Goal: Transaction & Acquisition: Purchase product/service

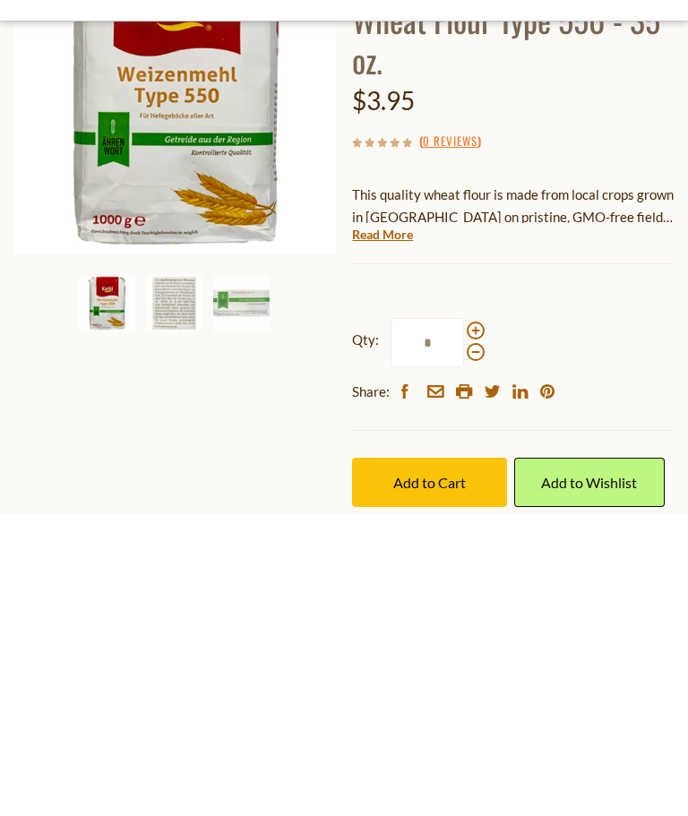
scroll to position [261, 0]
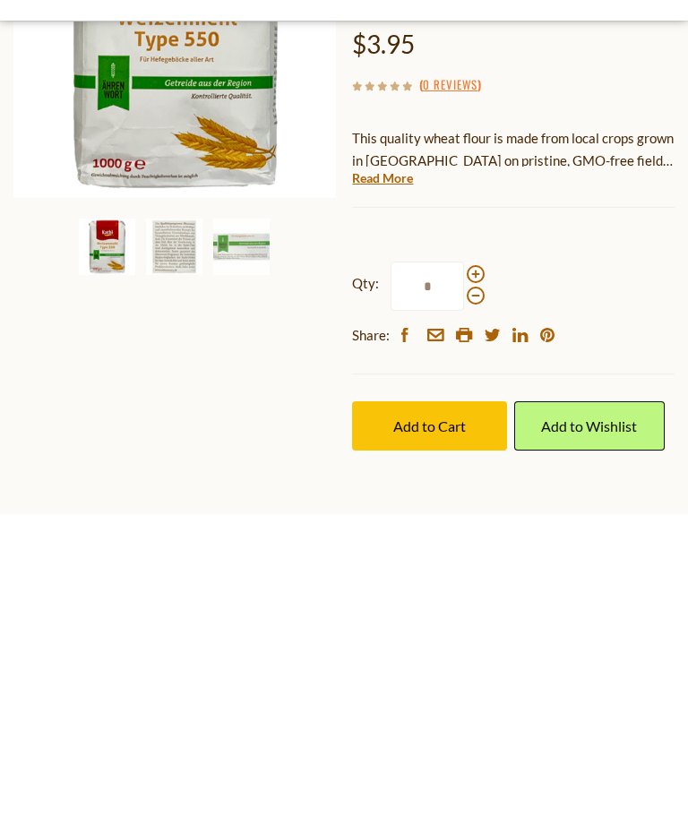
click at [179, 521] on img at bounding box center [174, 549] width 56 height 56
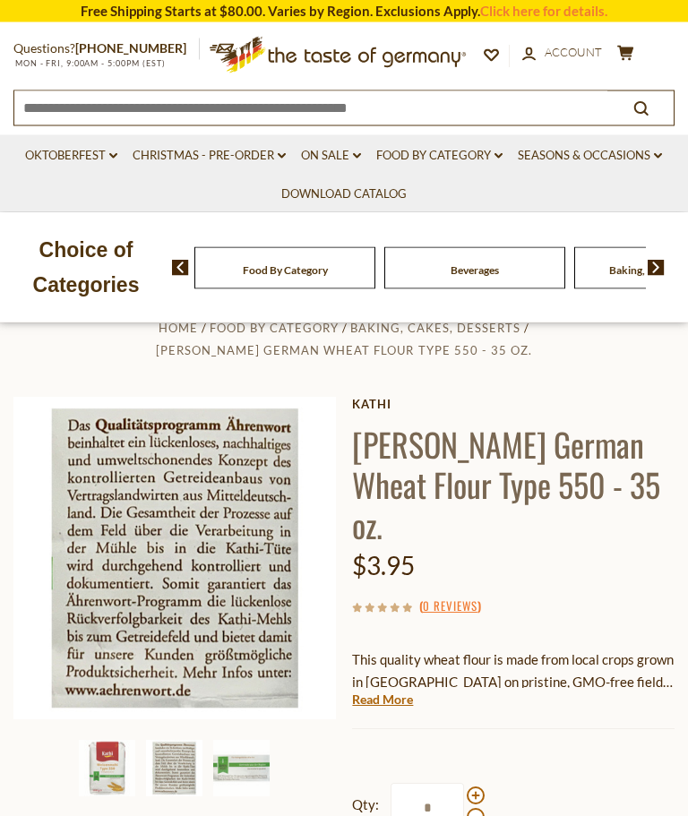
scroll to position [39, 0]
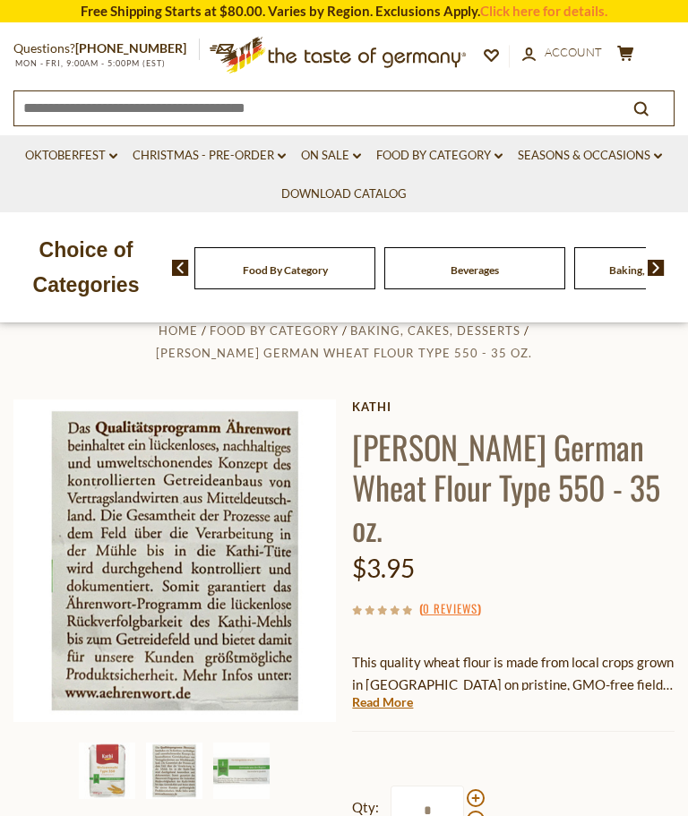
click at [249, 765] on img at bounding box center [241, 771] width 56 height 56
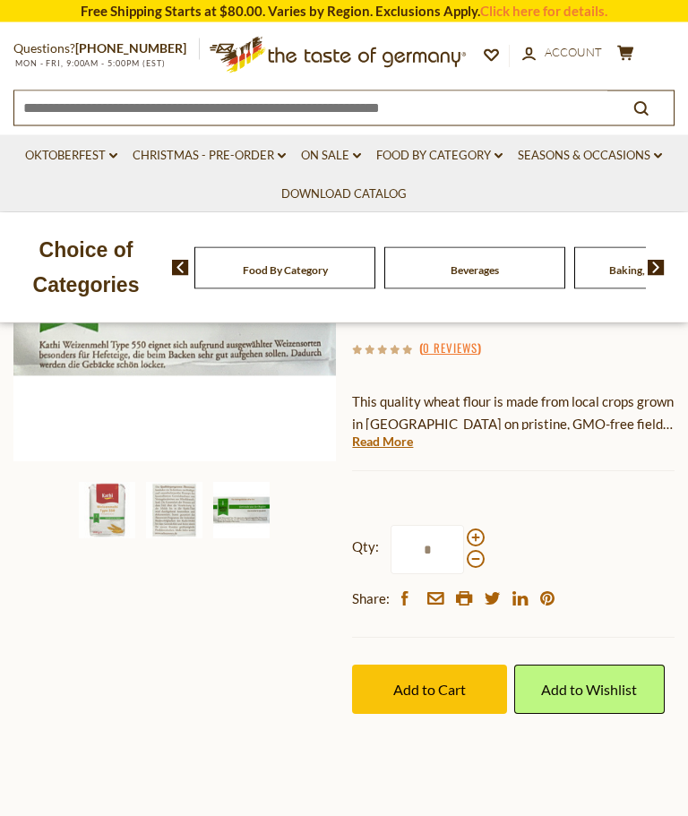
scroll to position [0, 0]
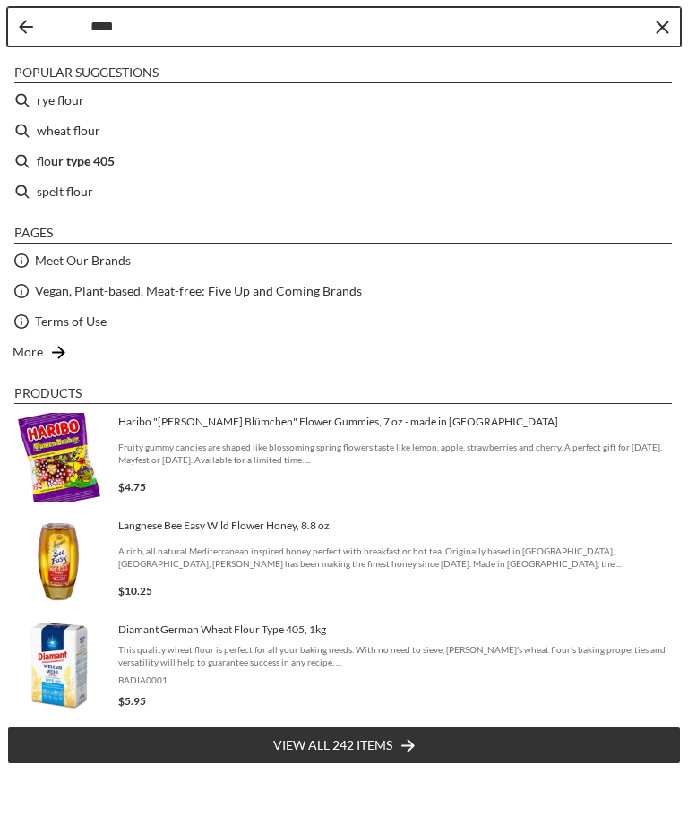
type input "*****"
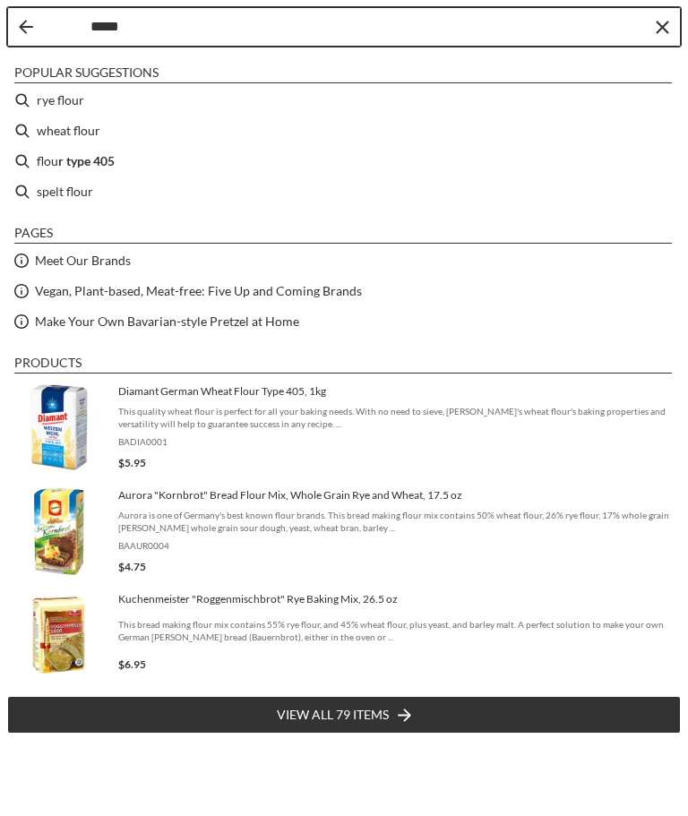
type input "*****"
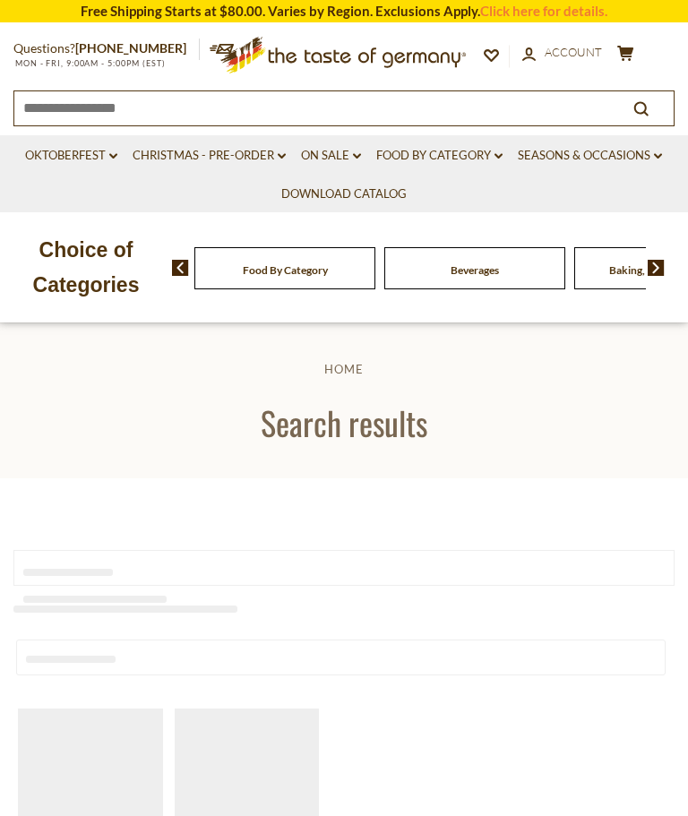
type input "*****"
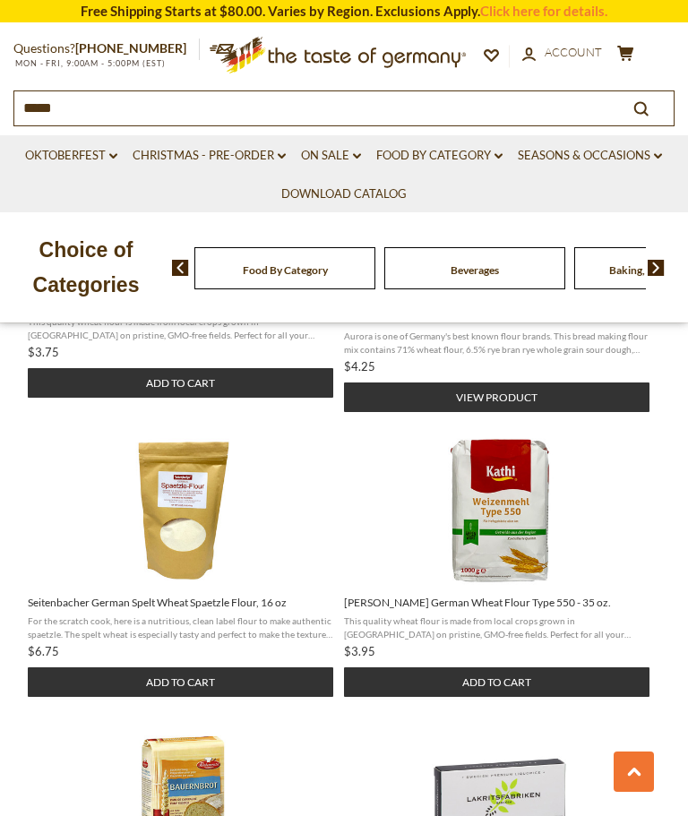
scroll to position [1729, 0]
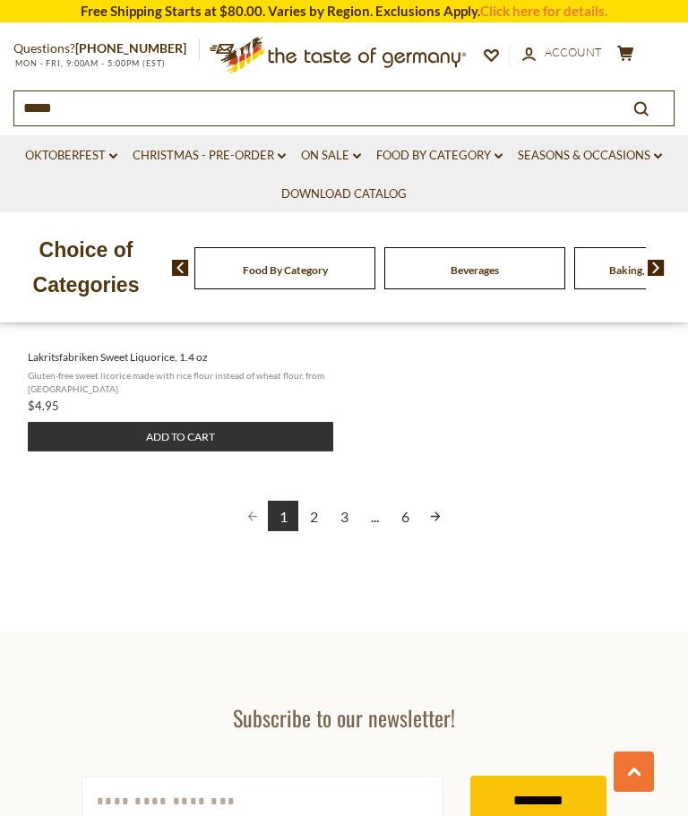
click at [314, 528] on link "2" at bounding box center [313, 516] width 30 height 30
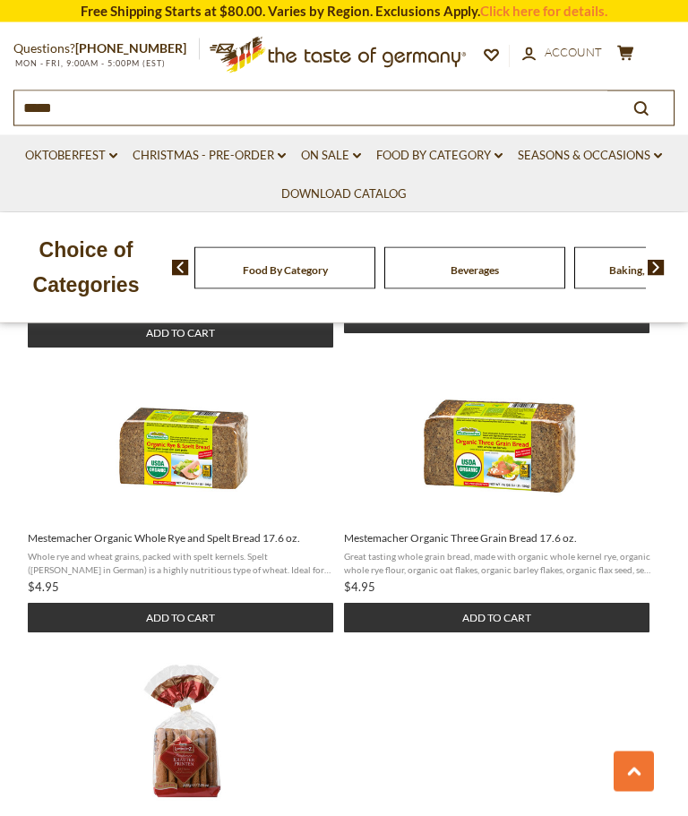
scroll to position [2120, 0]
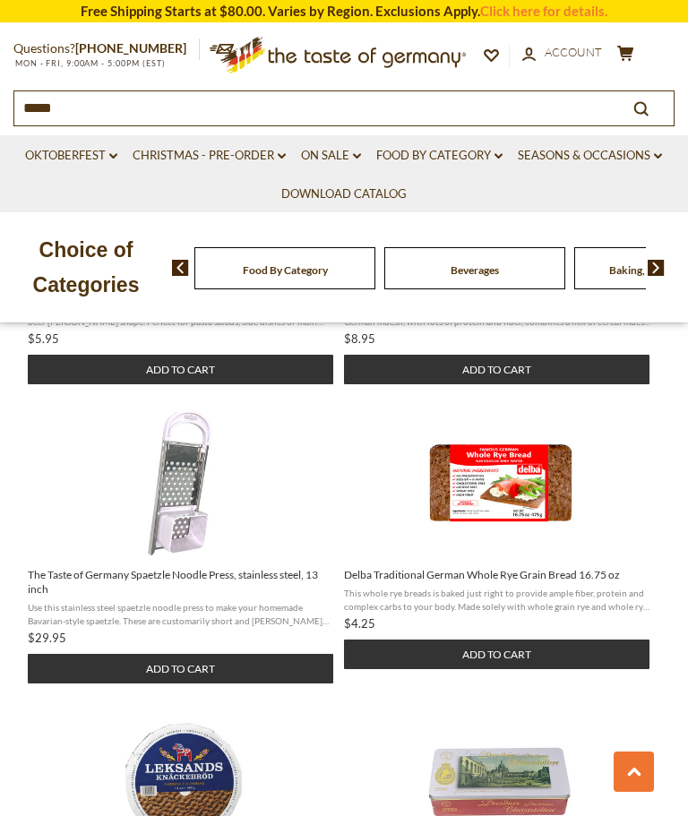
scroll to position [1162, 0]
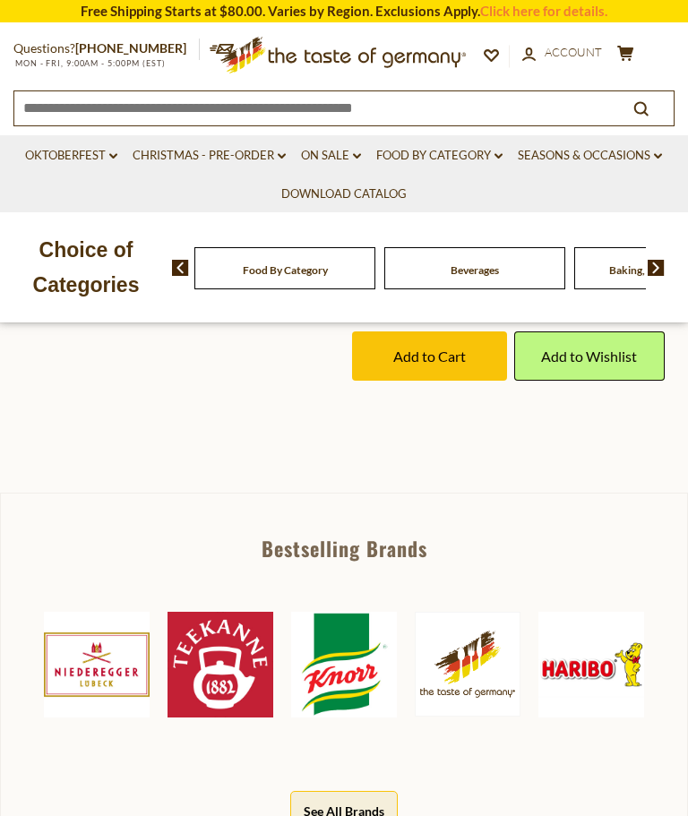
scroll to position [632, 0]
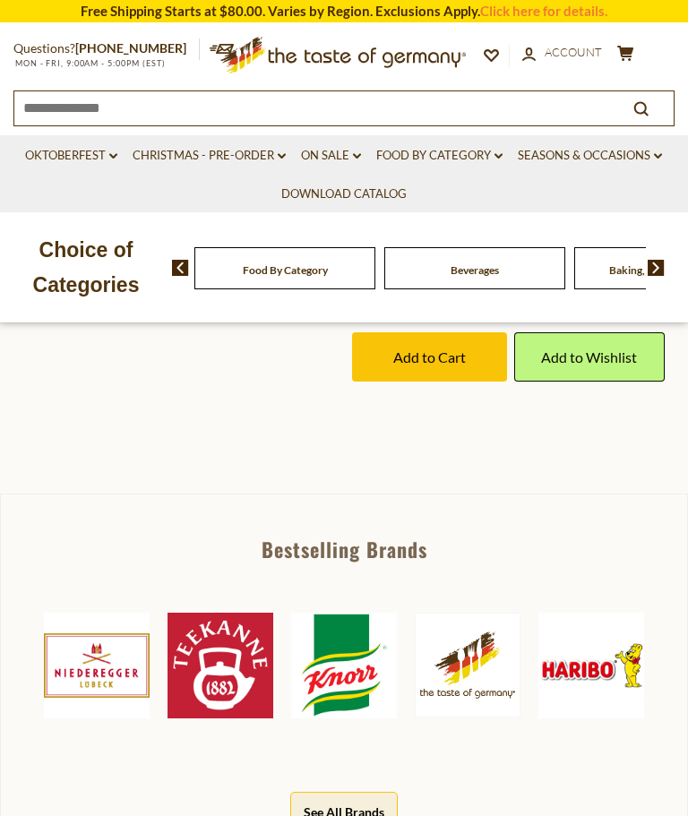
click at [486, 156] on link "Food By Category dropdown_arrow" at bounding box center [439, 156] width 126 height 20
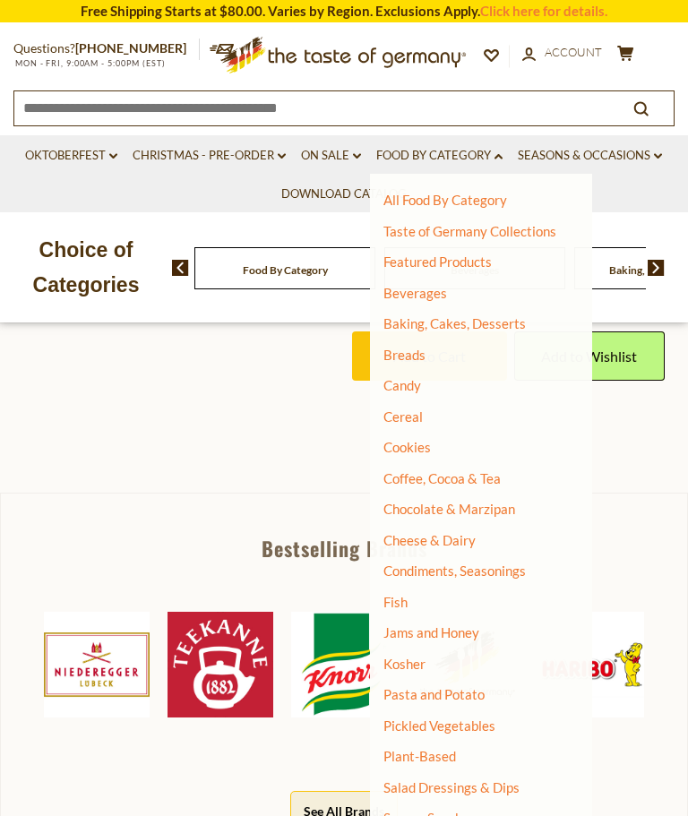
click at [479, 323] on link "Baking, Cakes, Desserts" at bounding box center [455, 323] width 143 height 16
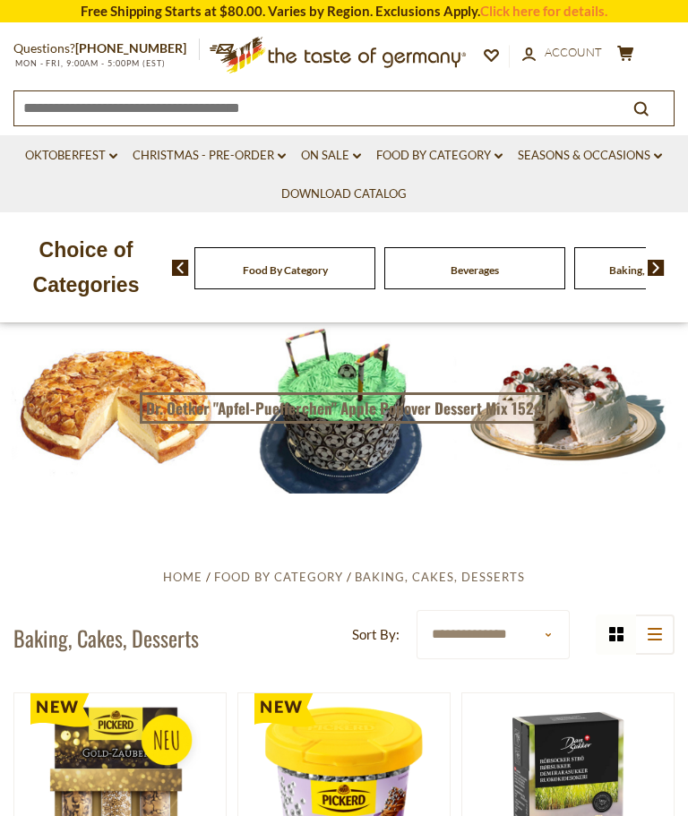
click at [107, 151] on link "Oktoberfest dropdown_arrow" at bounding box center [71, 156] width 92 height 20
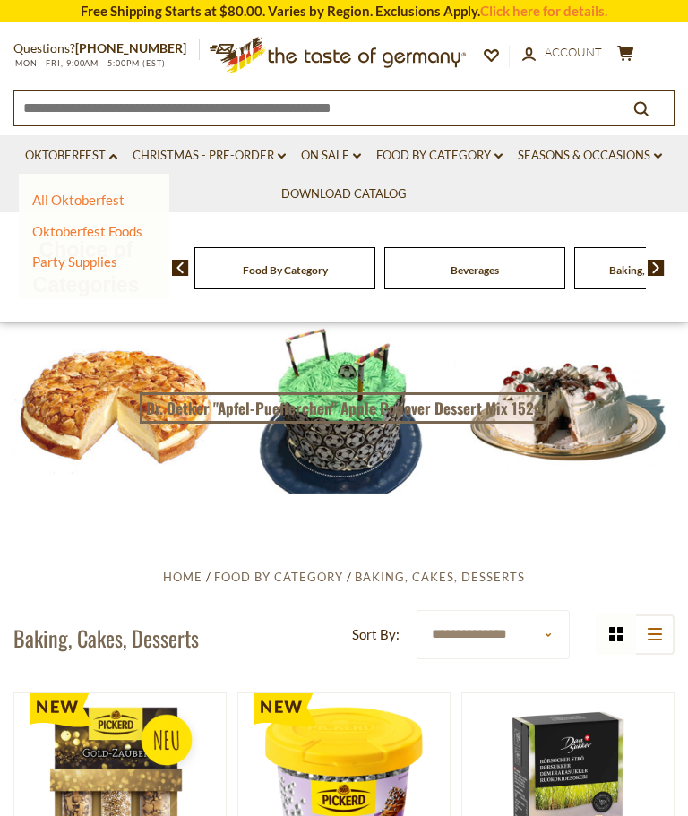
click at [71, 196] on link "All Oktoberfest" at bounding box center [78, 200] width 92 height 16
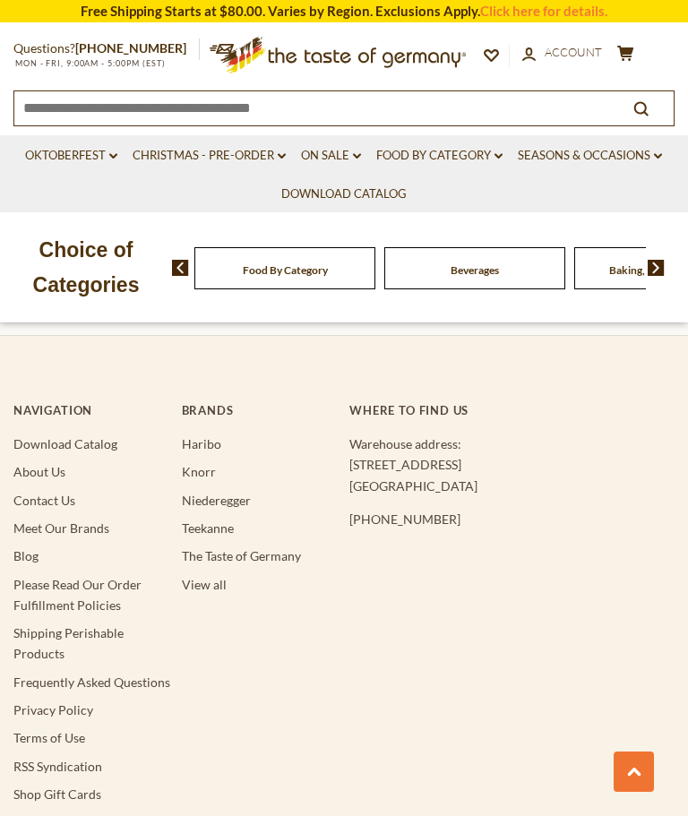
scroll to position [6260, 0]
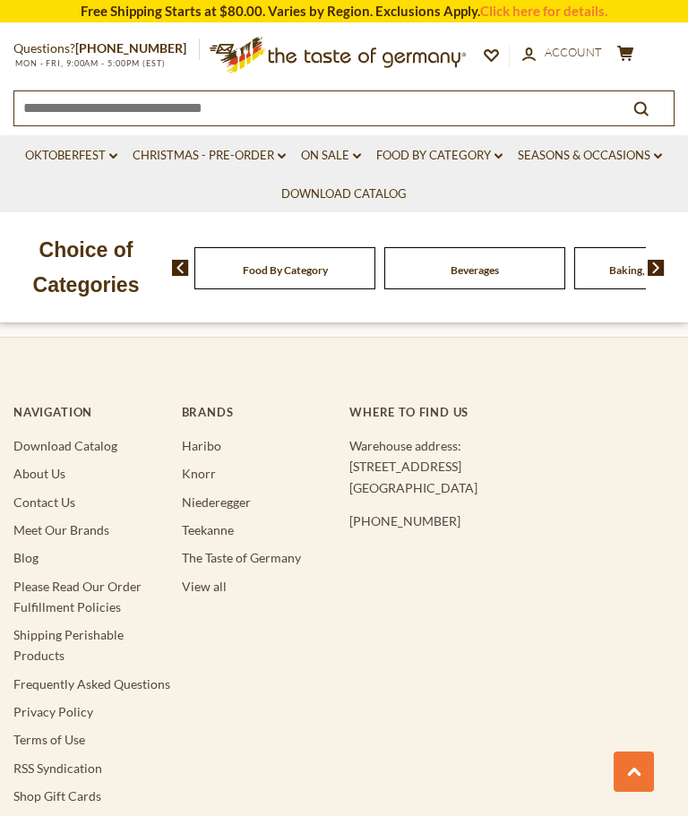
click at [203, 579] on link "View all" at bounding box center [204, 586] width 45 height 15
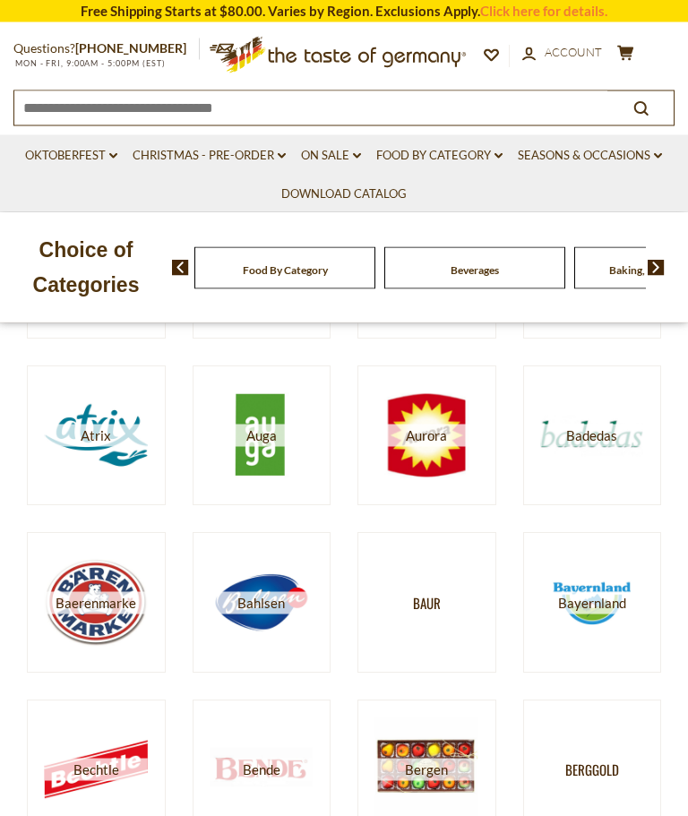
scroll to position [749, 0]
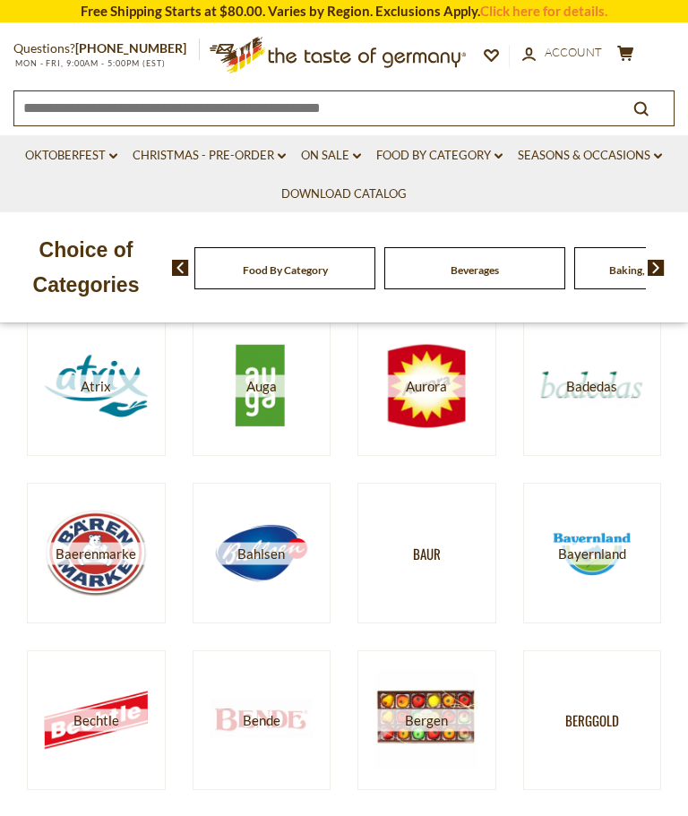
click at [435, 401] on img at bounding box center [427, 386] width 102 height 102
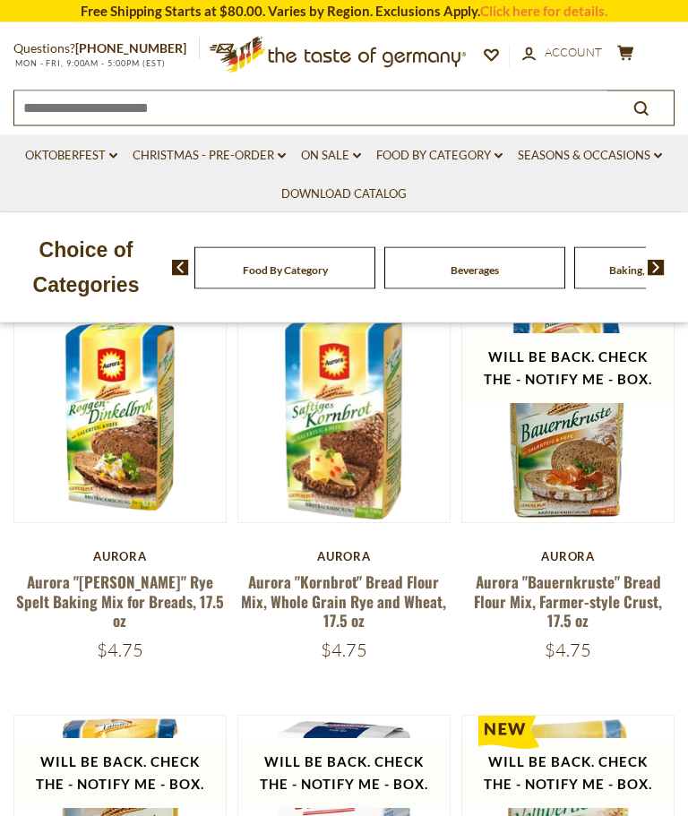
scroll to position [166, 0]
click at [563, 585] on link "Aurora "Bauernkruste" Bread Flour Mix, Farmer-style Crust, 17.5 oz" at bounding box center [568, 601] width 188 height 61
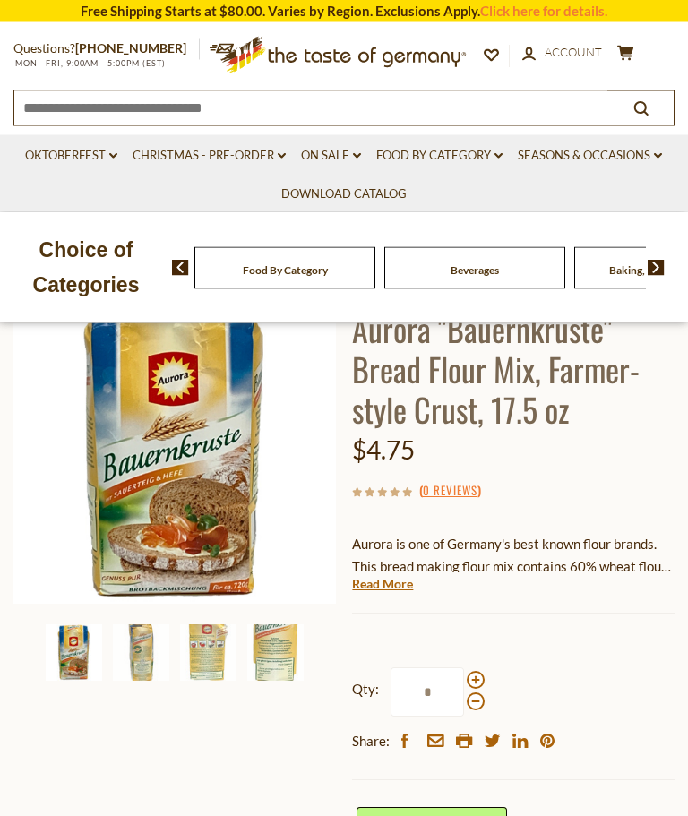
scroll to position [169, 0]
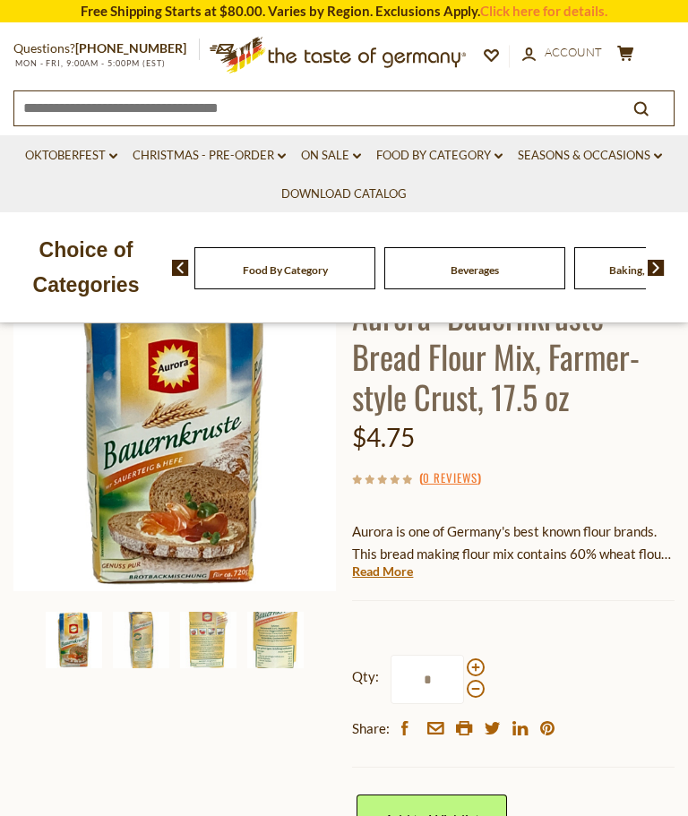
click at [147, 635] on img at bounding box center [141, 640] width 56 height 56
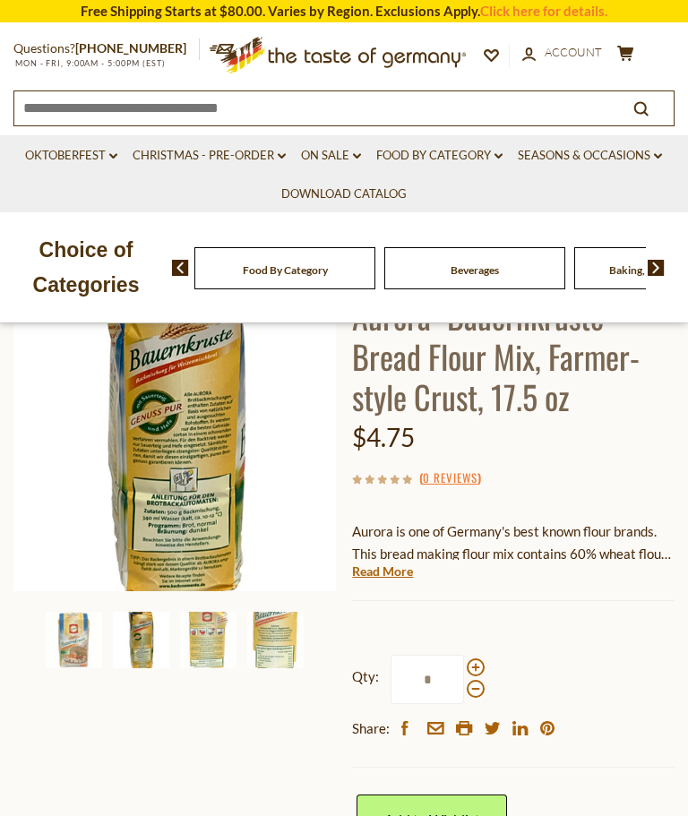
click at [159, 484] on img at bounding box center [174, 430] width 323 height 323
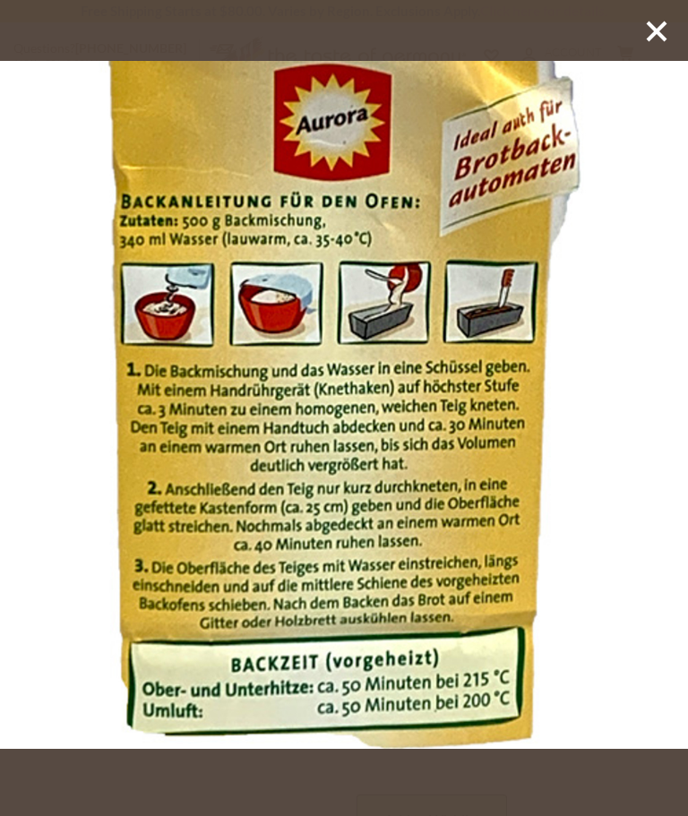
click at [648, 36] on icon at bounding box center [656, 31] width 27 height 27
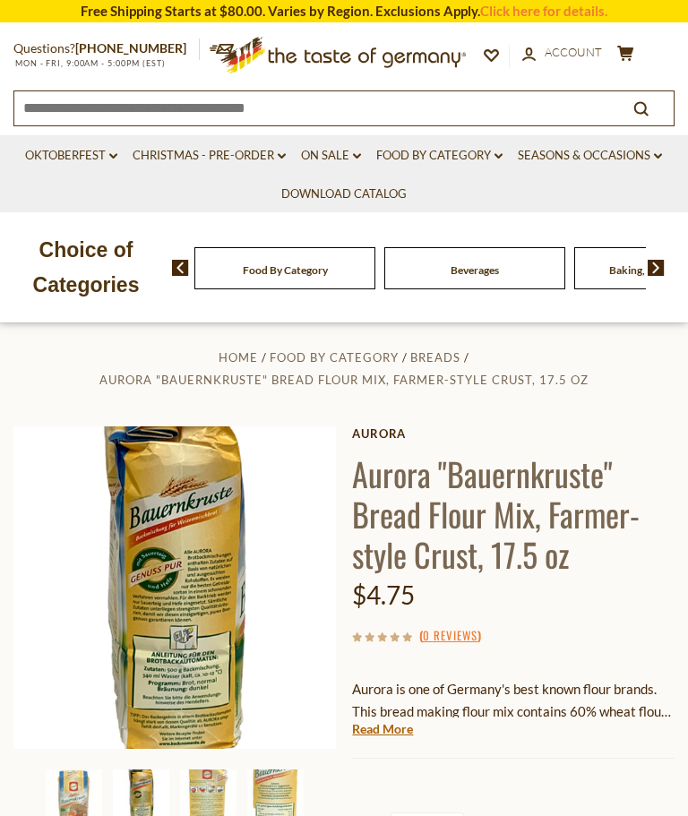
scroll to position [0, 0]
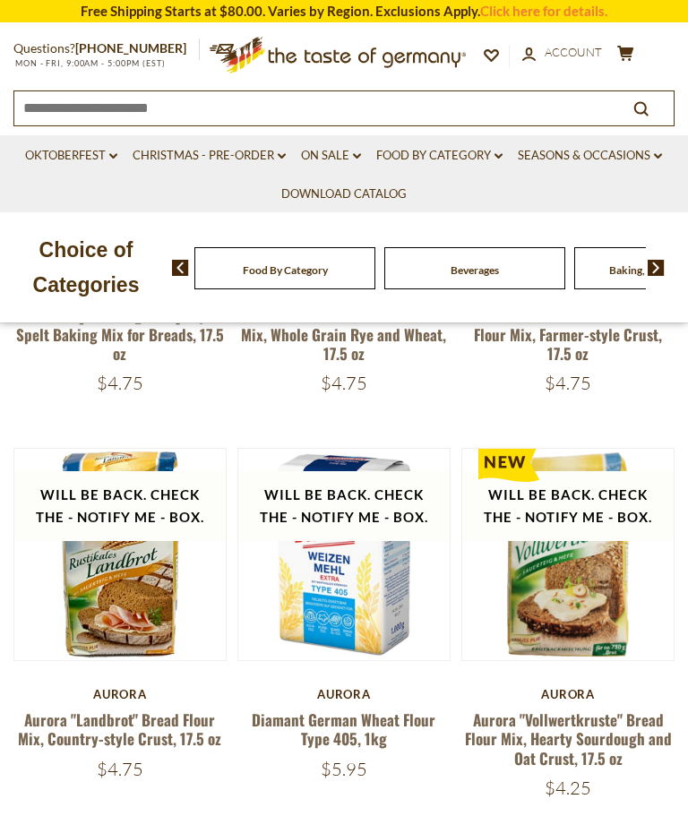
scroll to position [563, 0]
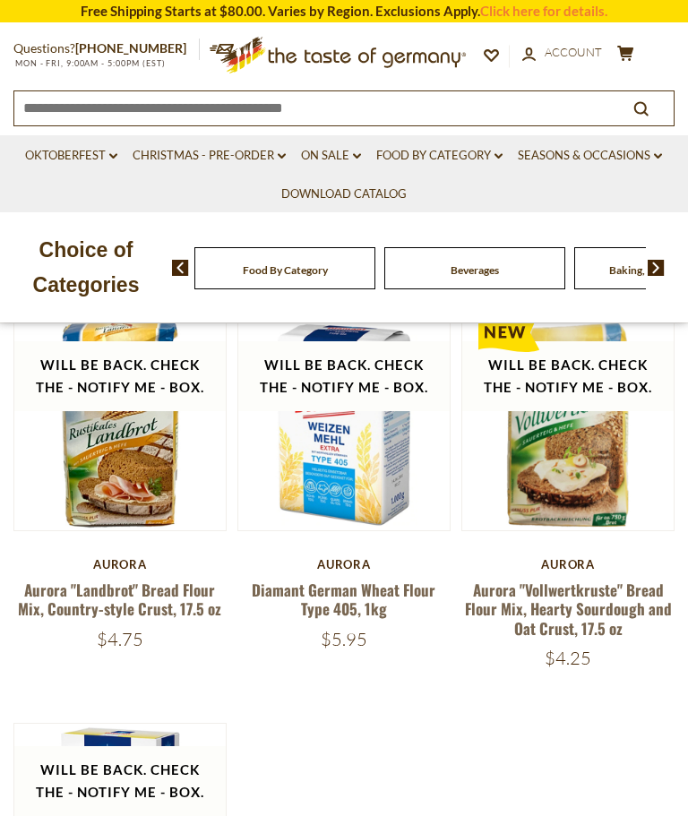
click at [109, 603] on link "Aurora "Landbrot" Bread Flour Mix, Country-style Crust, 17.5 oz" at bounding box center [119, 599] width 203 height 41
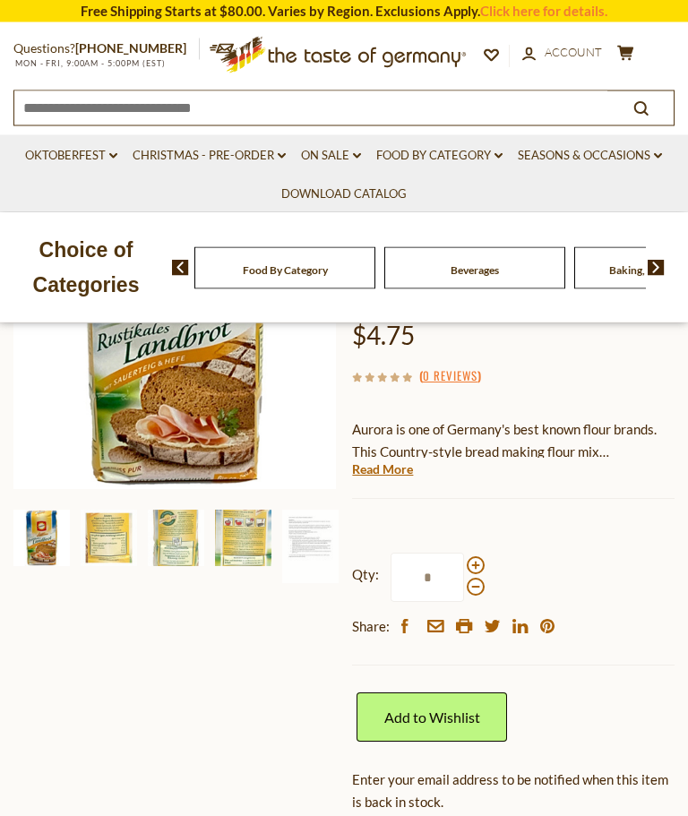
scroll to position [272, 0]
click at [242, 542] on img at bounding box center [243, 538] width 56 height 56
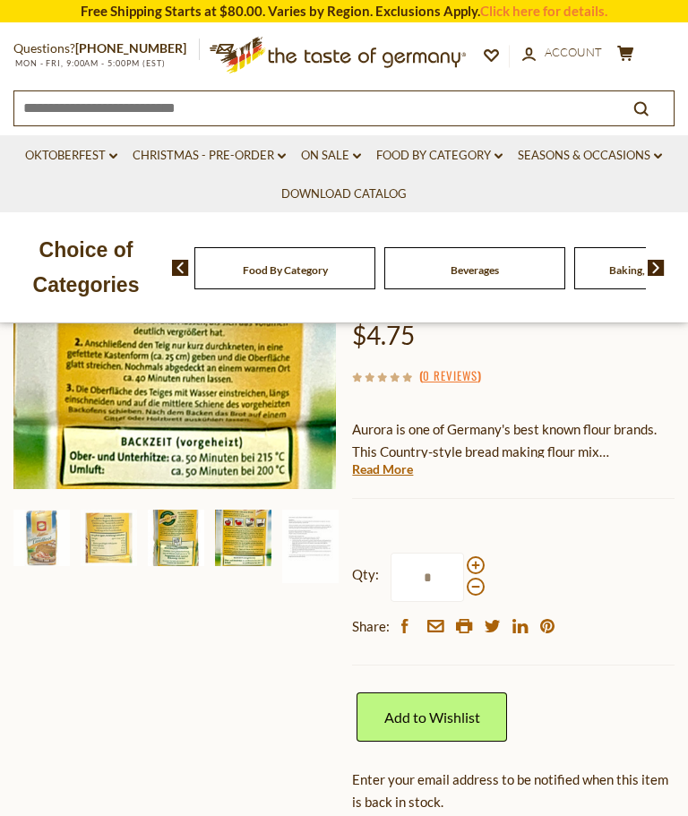
click at [176, 531] on img at bounding box center [176, 538] width 56 height 56
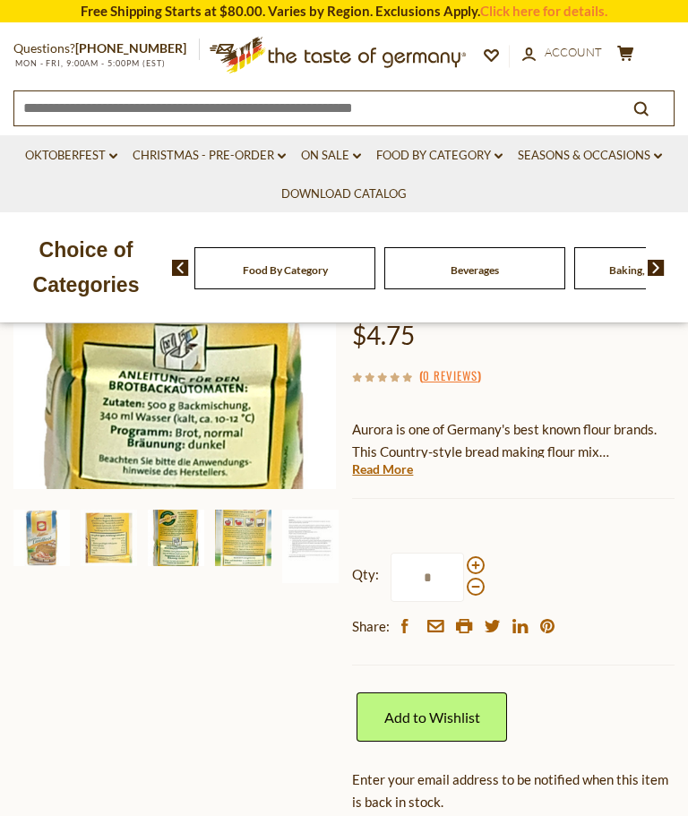
click at [108, 541] on img at bounding box center [109, 538] width 56 height 56
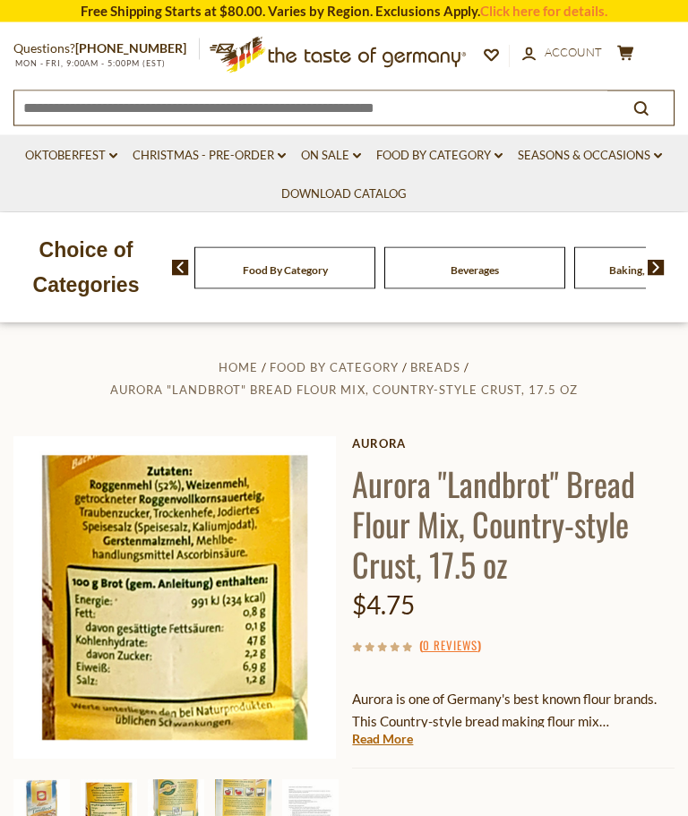
scroll to position [0, 0]
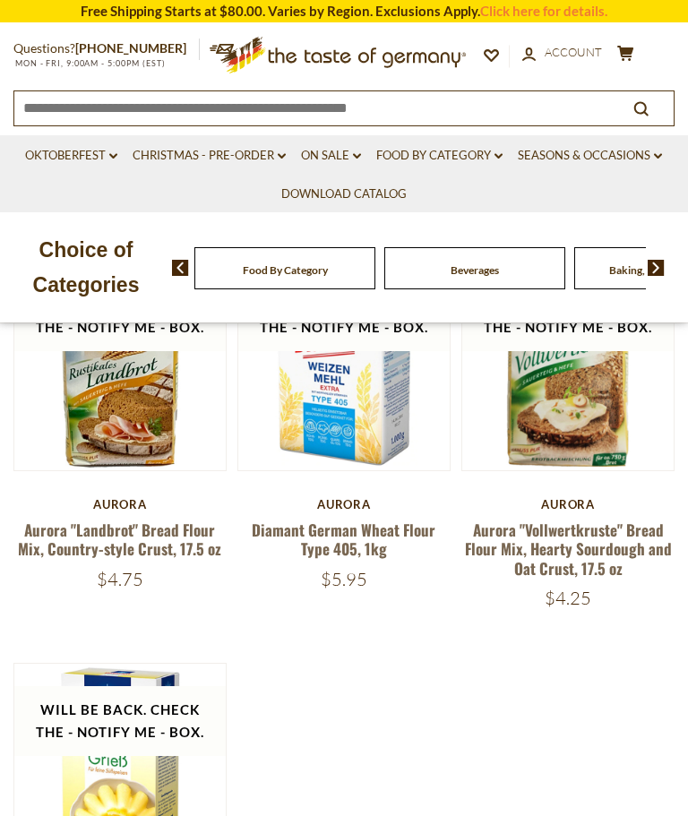
click at [332, 512] on div "Aurora Diamant German Wheat Flour Type 405, 1kg $5.95" at bounding box center [344, 543] width 213 height 93
click at [329, 519] on link "Diamant German Wheat Flour Type 405, 1kg" at bounding box center [344, 539] width 184 height 41
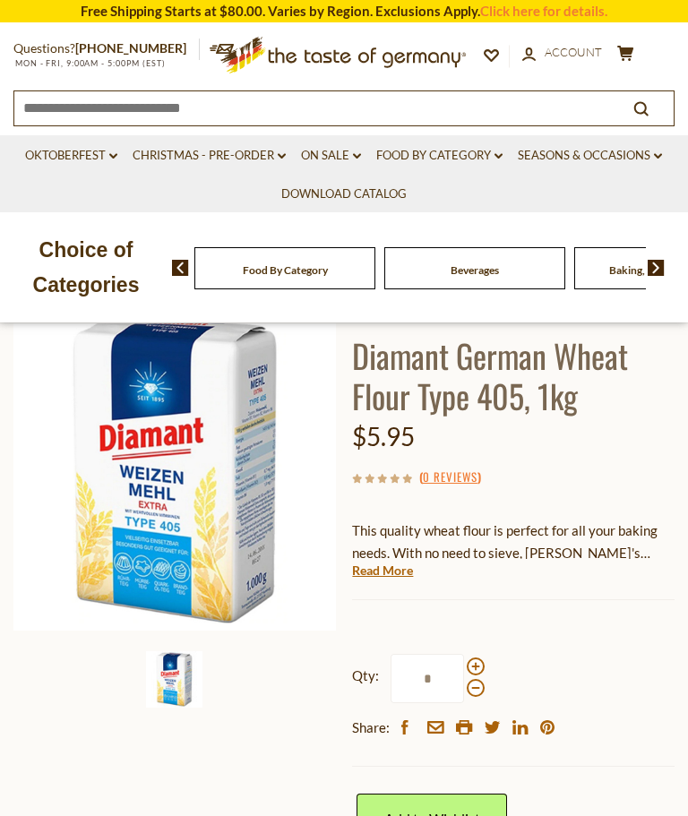
scroll to position [129, 0]
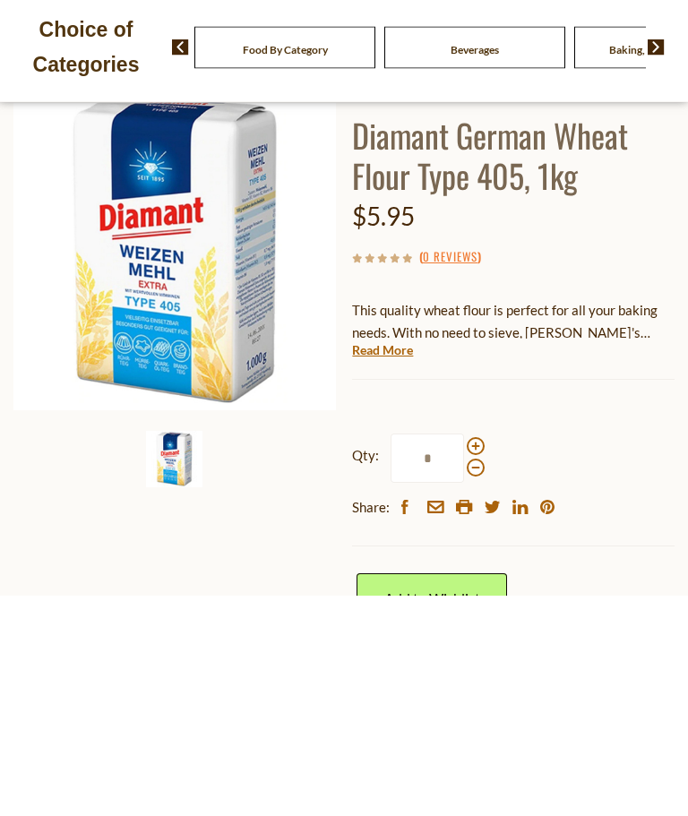
click at [124, 355] on img at bounding box center [174, 470] width 323 height 323
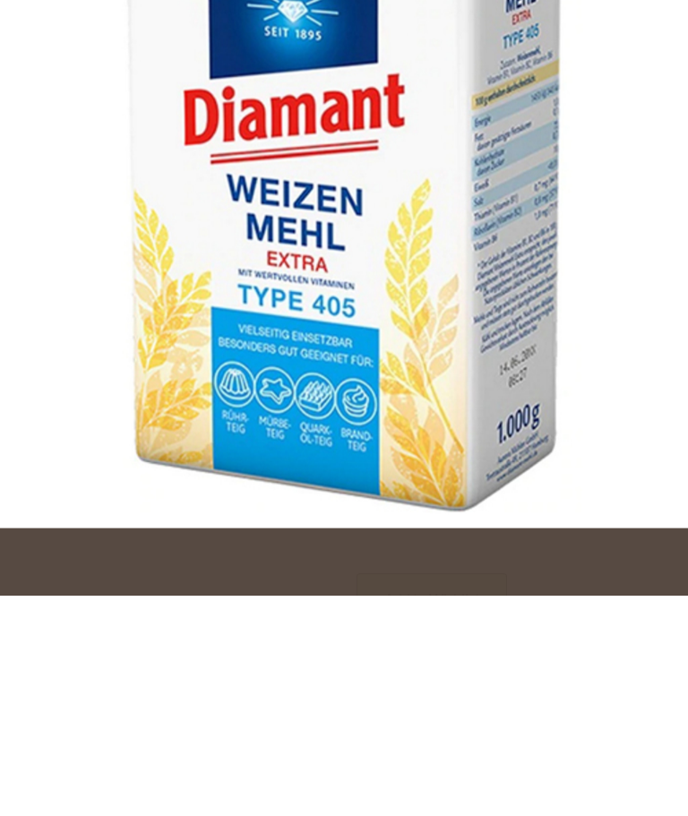
scroll to position [350, 0]
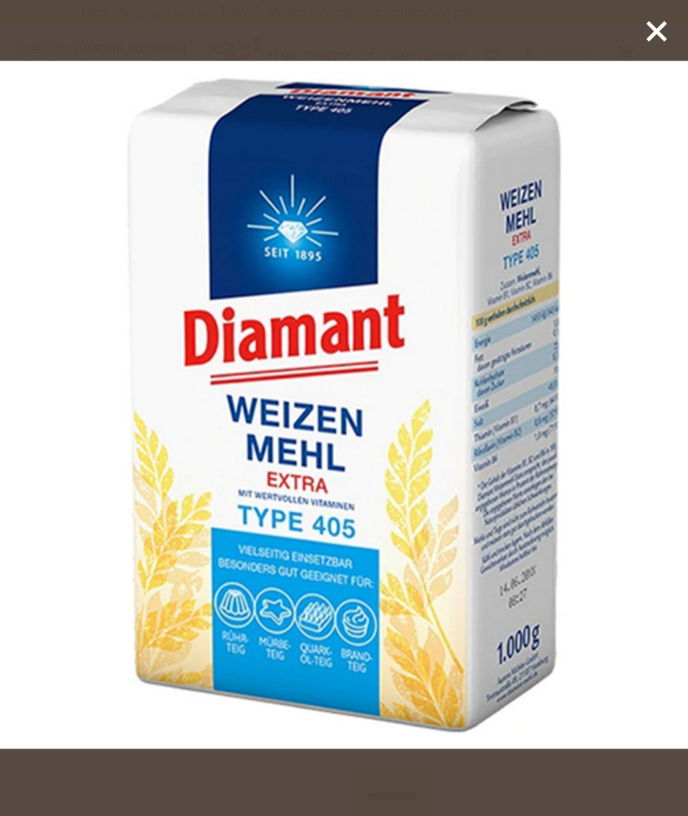
click at [661, 34] on line at bounding box center [657, 31] width 18 height 18
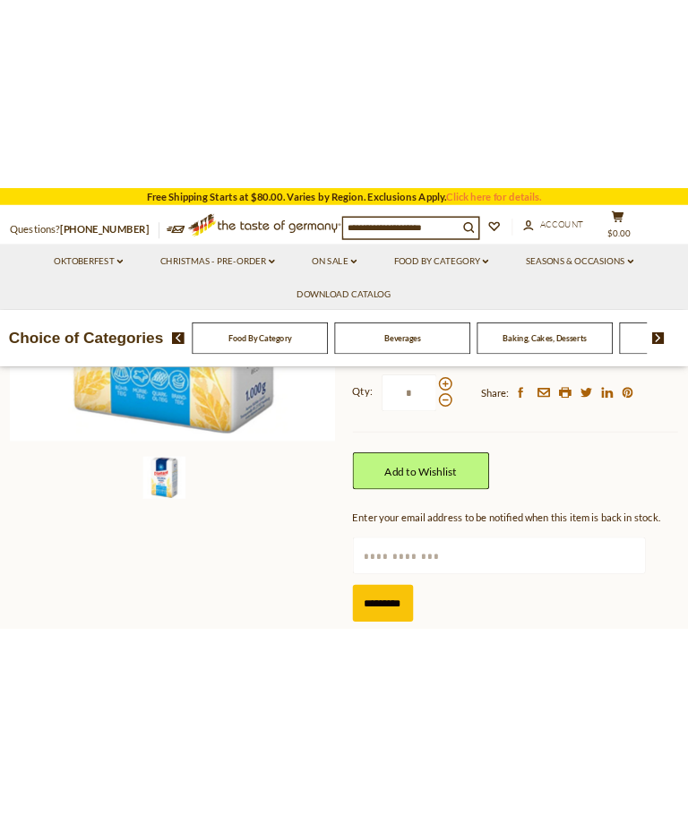
scroll to position [372, 0]
